Goal: Information Seeking & Learning: Find specific fact

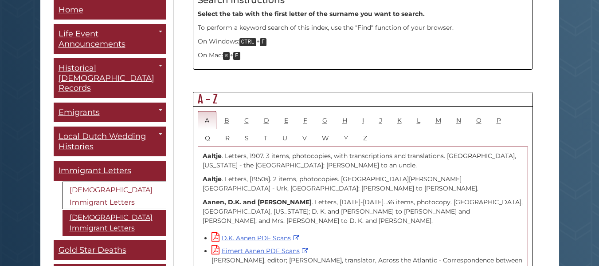
scroll to position [532, 0]
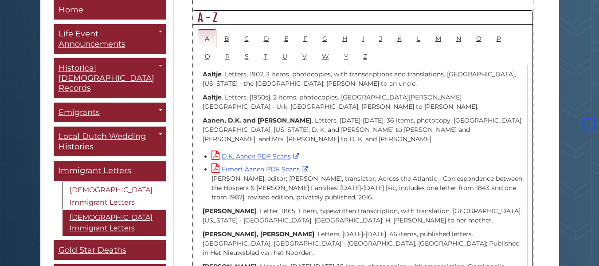
click at [244, 93] on p "[PERSON_NAME] . Letters, [1950s]. 2 items, photocopies. [GEOGRAPHIC_DATA][PERSO…" at bounding box center [363, 102] width 321 height 19
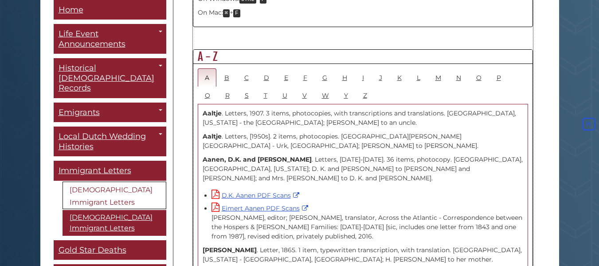
scroll to position [444, 0]
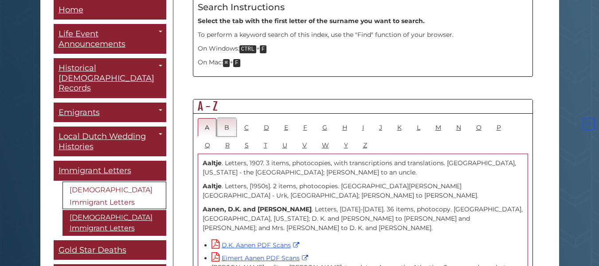
click at [228, 118] on link "B" at bounding box center [226, 127] width 19 height 18
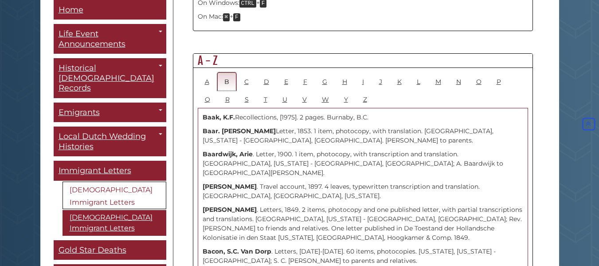
scroll to position [532, 0]
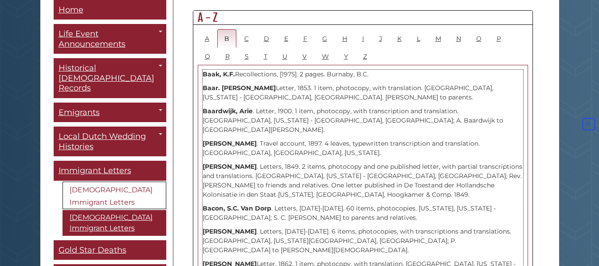
click at [222, 139] on strong "[PERSON_NAME]" at bounding box center [230, 143] width 54 height 8
click at [218, 139] on strong "[PERSON_NAME]" at bounding box center [230, 143] width 54 height 8
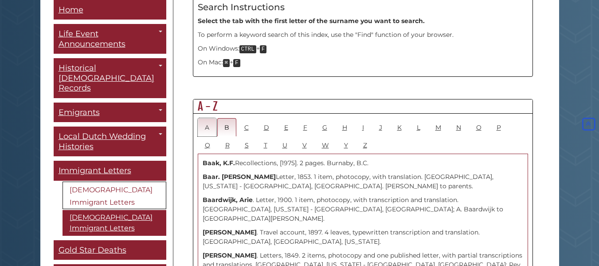
click at [207, 118] on link "A" at bounding box center [207, 127] width 19 height 18
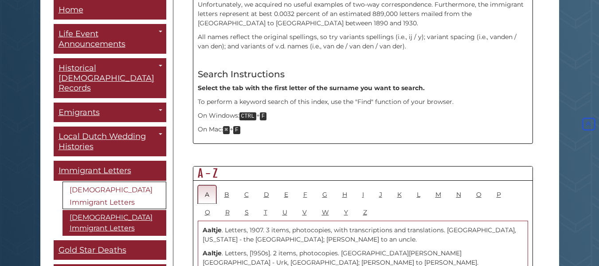
scroll to position [378, 0]
click at [341, 184] on link "H" at bounding box center [344, 193] width 19 height 18
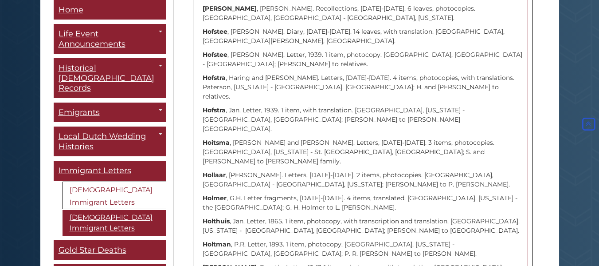
scroll to position [3084, 0]
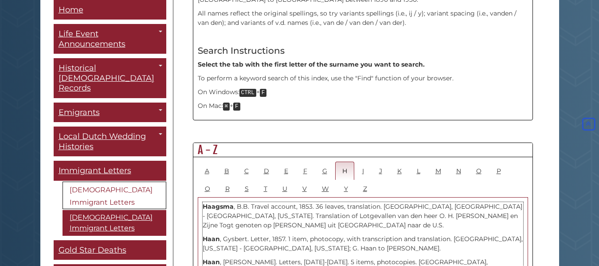
scroll to position [444, 0]
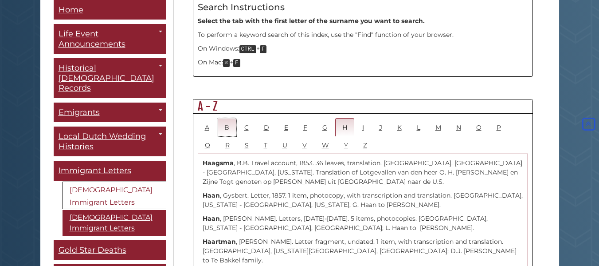
click at [227, 118] on link "B" at bounding box center [226, 127] width 19 height 18
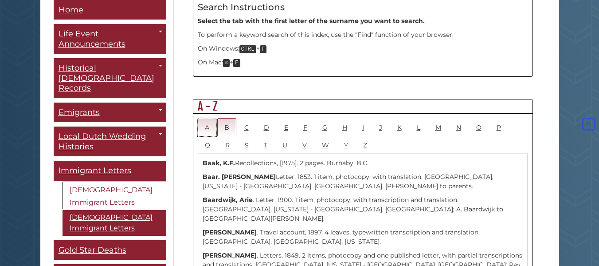
click at [203, 118] on link "A" at bounding box center [207, 127] width 19 height 18
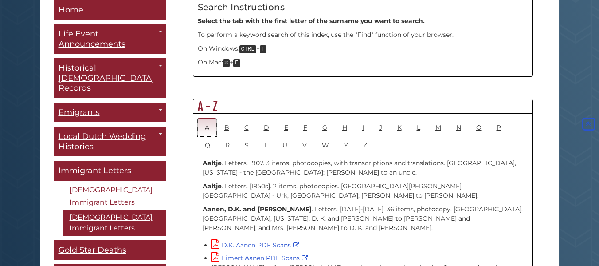
scroll to position [488, 0]
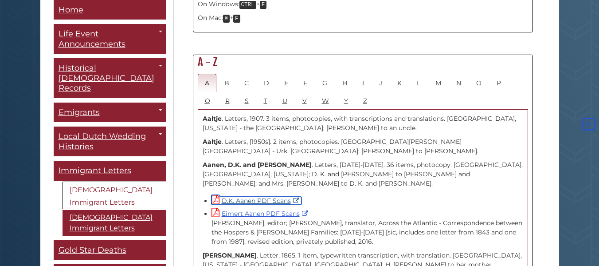
click at [295, 197] on link "D.K. Aanen PDF Scans" at bounding box center [257, 201] width 90 height 8
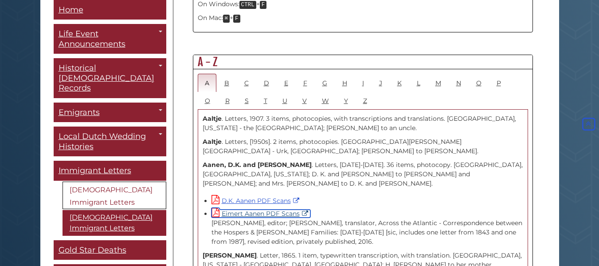
click at [250, 209] on link "Eimert Aanen PDF Scans" at bounding box center [261, 213] width 99 height 8
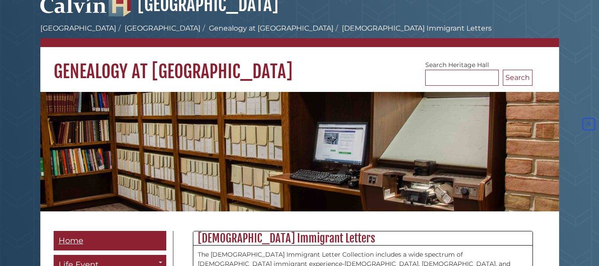
scroll to position [0, 0]
